Goal: Transaction & Acquisition: Purchase product/service

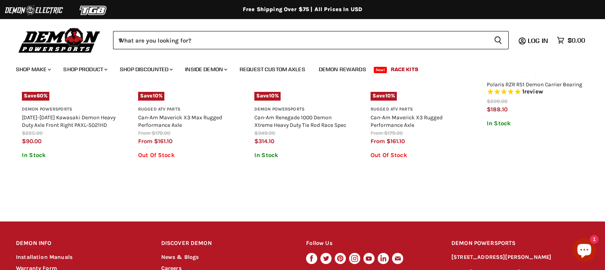
scroll to position [579, 0]
